Goal: Information Seeking & Learning: Learn about a topic

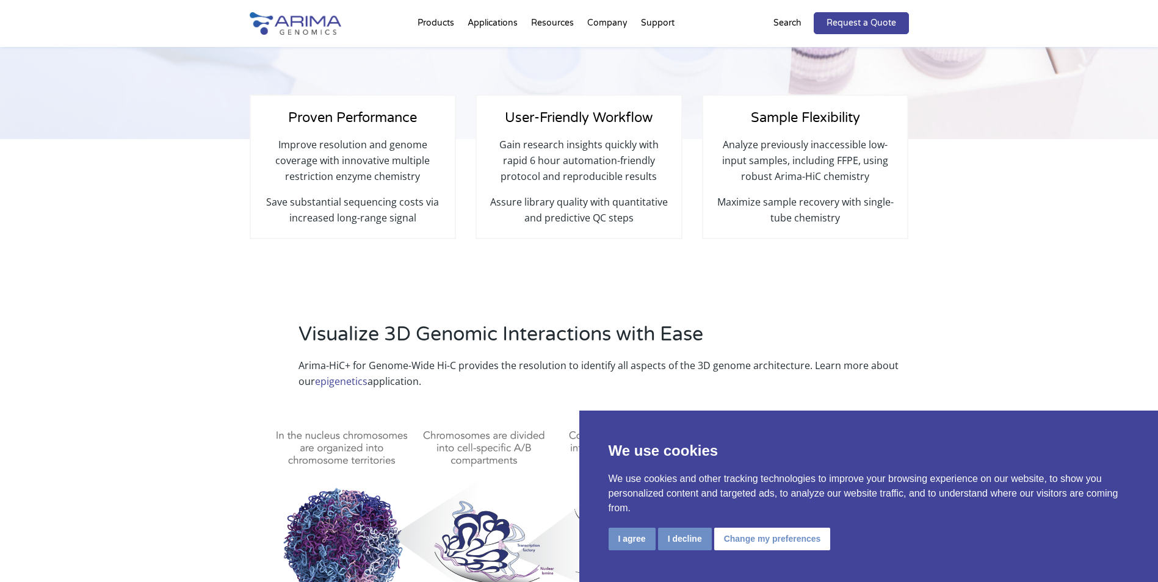
scroll to position [293, 0]
click at [674, 541] on button "I decline" at bounding box center [685, 539] width 54 height 23
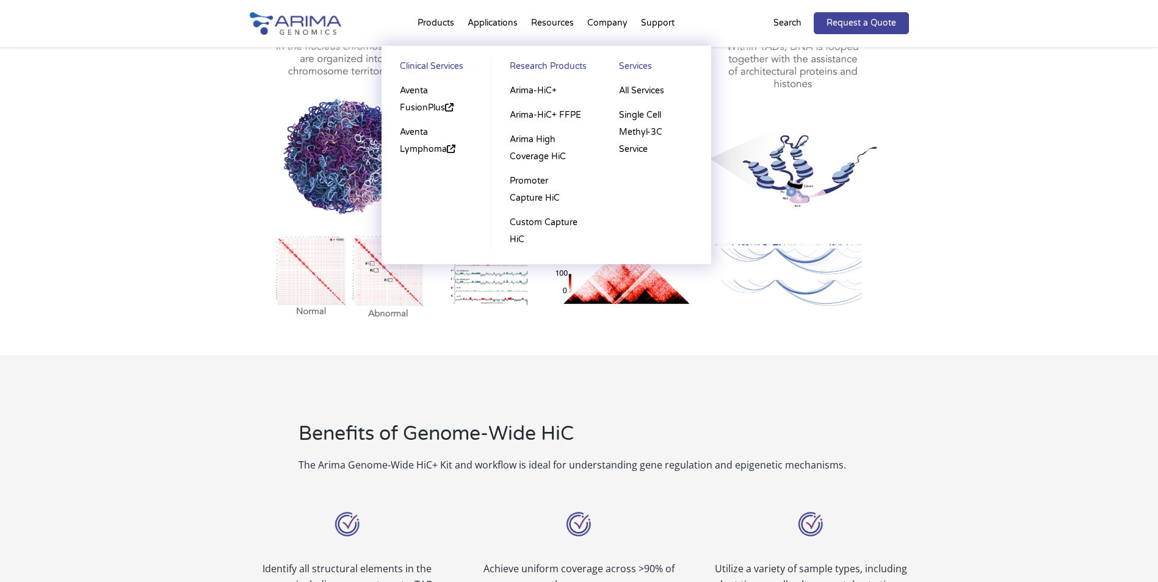
scroll to position [679, 0]
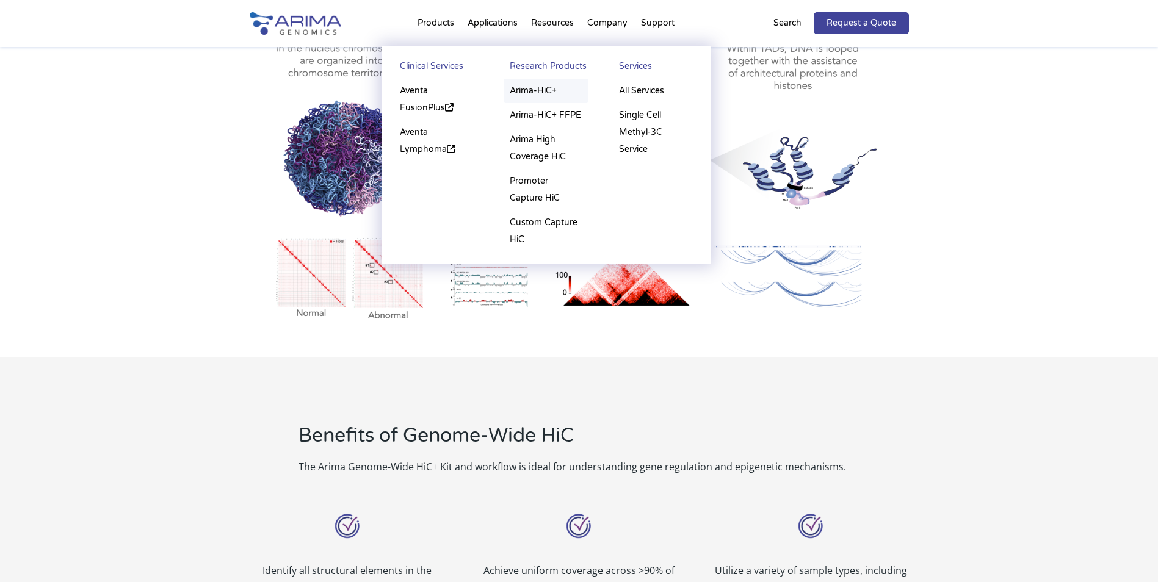
click at [536, 91] on link "Arima-HiC+" at bounding box center [546, 91] width 85 height 24
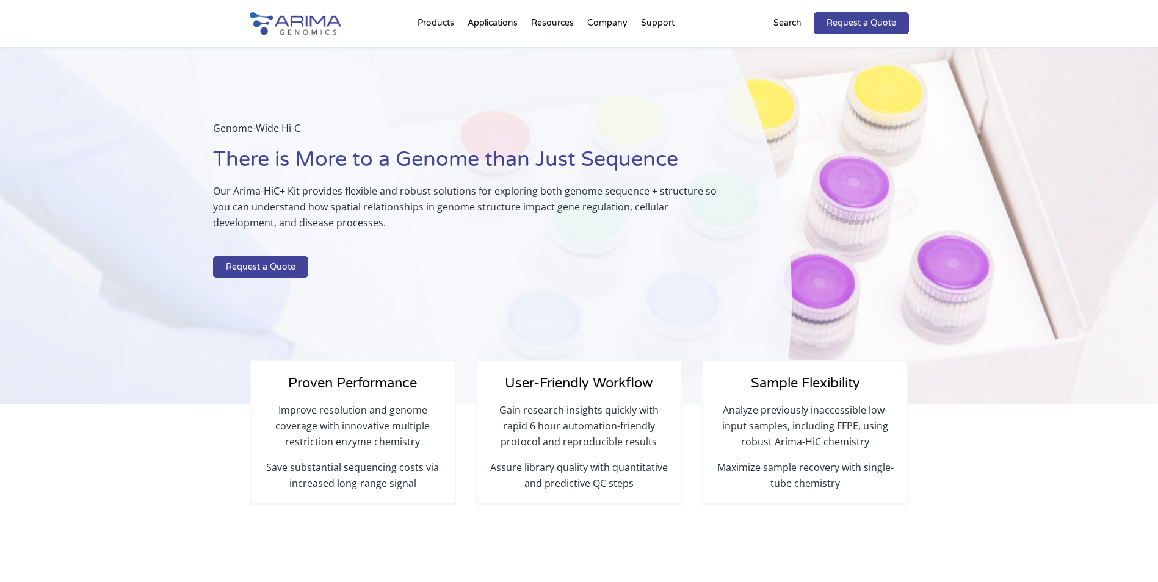
drag, startPoint x: 954, startPoint y: 502, endPoint x: 911, endPoint y: 481, distance: 48.1
click at [953, 503] on div "Proven Performance Improve resolution and genome coverage with innovative multi…" at bounding box center [579, 487] width 1158 height 165
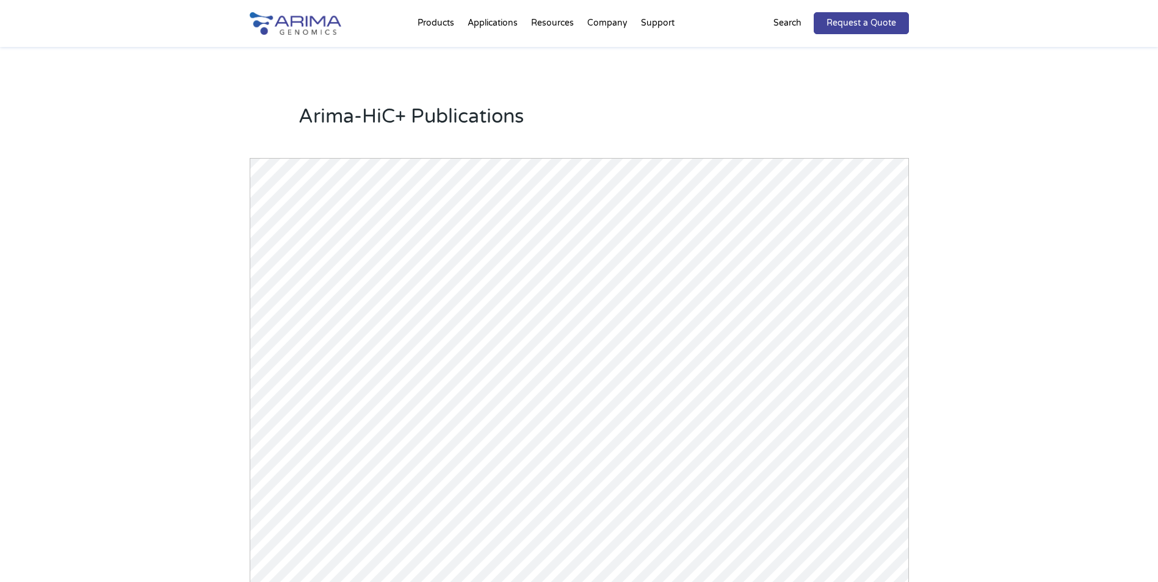
scroll to position [1563, 0]
